Goal: Transaction & Acquisition: Purchase product/service

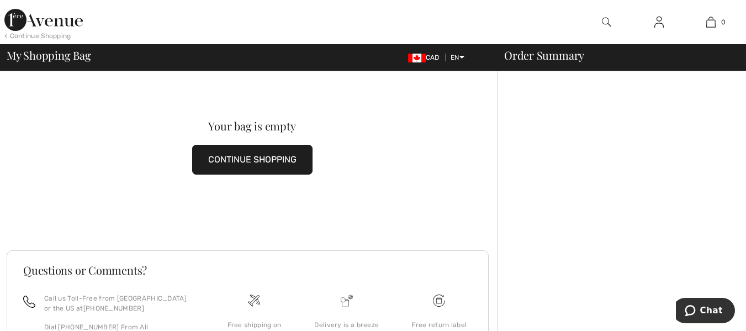
click at [211, 155] on button "CONTINUE SHOPPING" at bounding box center [252, 160] width 120 height 30
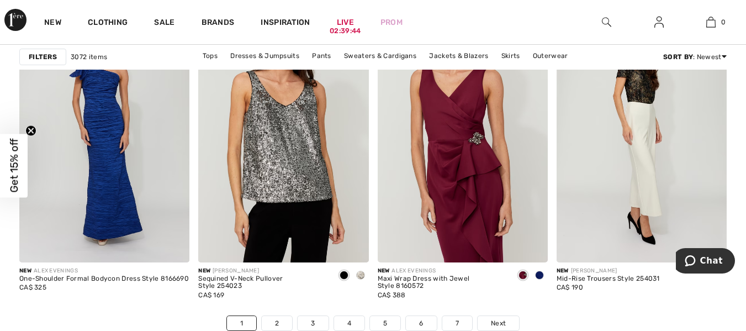
scroll to position [4804, 0]
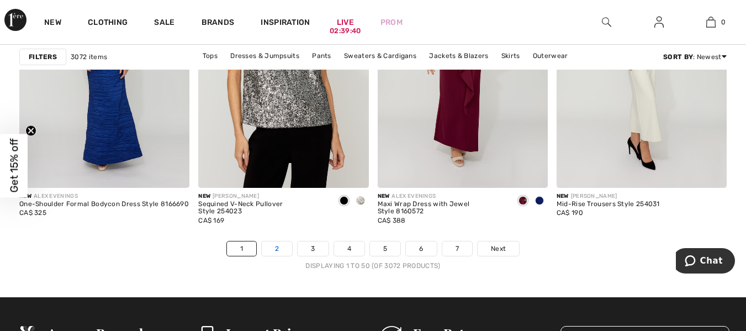
click at [277, 244] on link "2" at bounding box center [277, 248] width 30 height 14
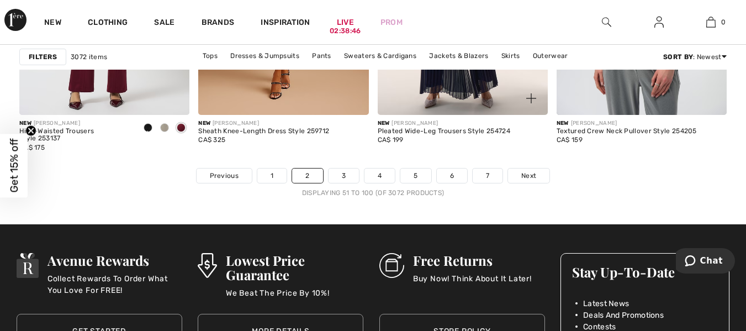
scroll to position [4915, 0]
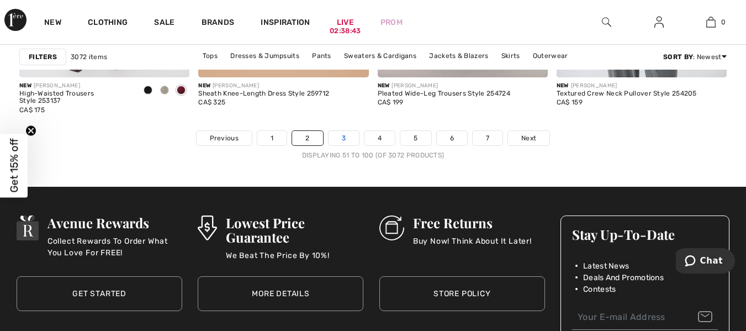
click at [341, 140] on link "3" at bounding box center [344, 138] width 30 height 14
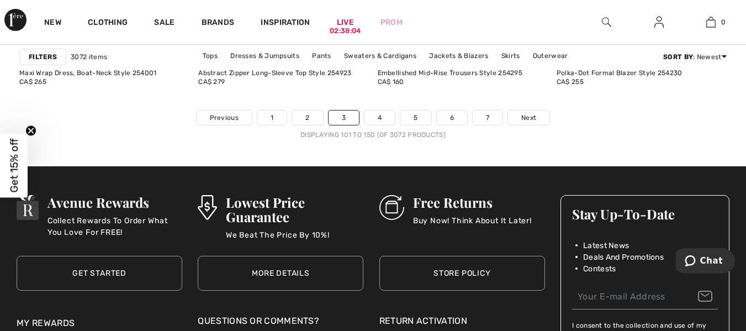
scroll to position [4970, 0]
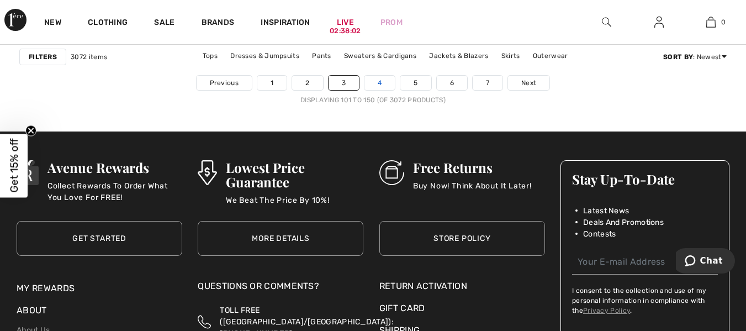
click at [379, 84] on link "4" at bounding box center [379, 83] width 30 height 14
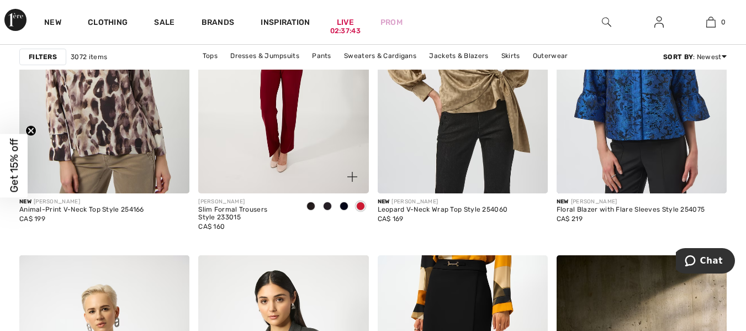
scroll to position [1988, 0]
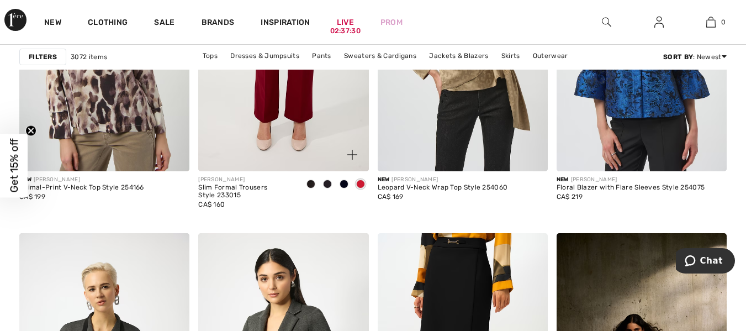
click at [327, 185] on span at bounding box center [327, 183] width 9 height 9
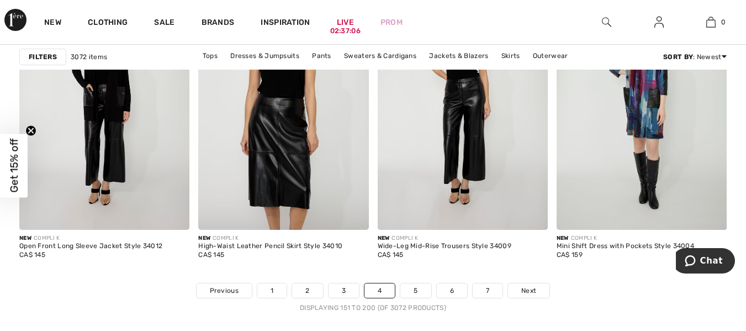
scroll to position [4583, 0]
